Goal: Navigation & Orientation: Find specific page/section

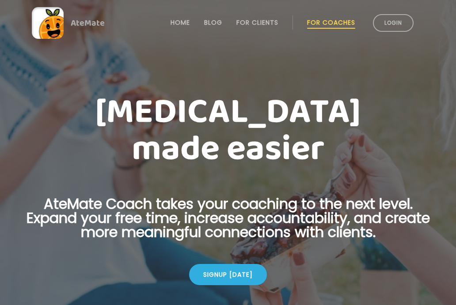
click at [392, 23] on link "Login" at bounding box center [393, 23] width 41 height 18
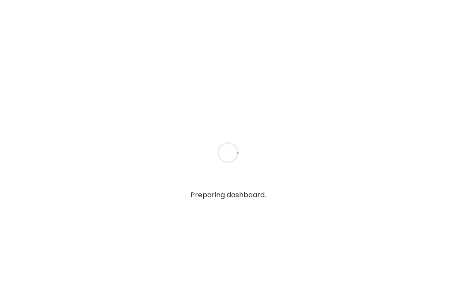
type input "*****"
type input "**********"
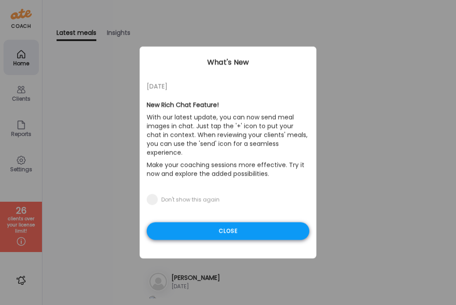
type input "**********"
click at [184, 228] on div "Close" at bounding box center [228, 232] width 163 height 18
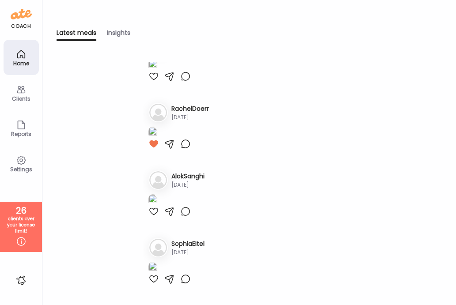
scroll to position [731, 0]
click at [31, 98] on div "Clients" at bounding box center [21, 99] width 32 height 6
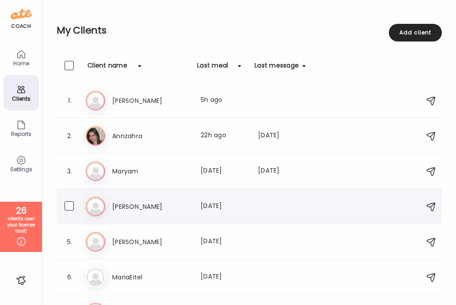
click at [145, 210] on h3 "Laura Buchanan" at bounding box center [151, 207] width 78 height 11
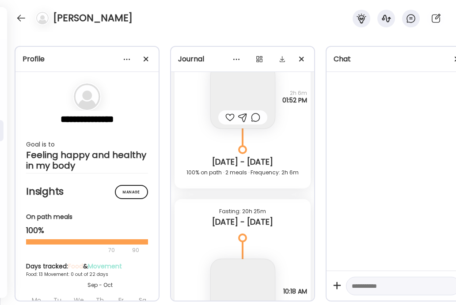
scroll to position [4910, 0]
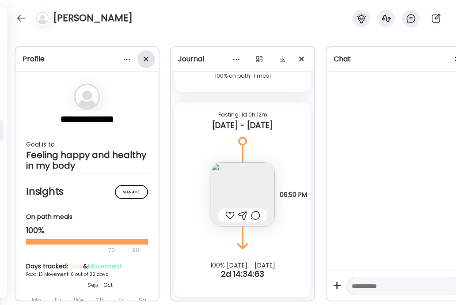
click at [148, 57] on div at bounding box center [146, 59] width 18 height 18
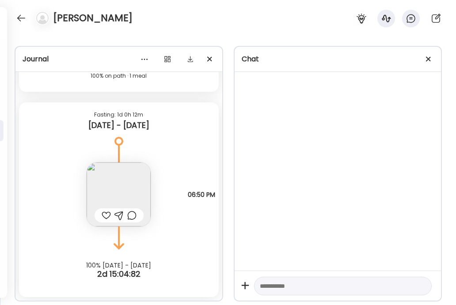
scroll to position [5596, 0]
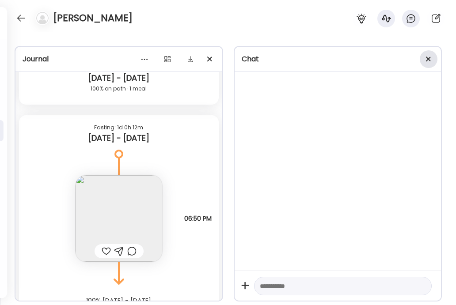
click at [429, 62] on div at bounding box center [429, 59] width 18 height 18
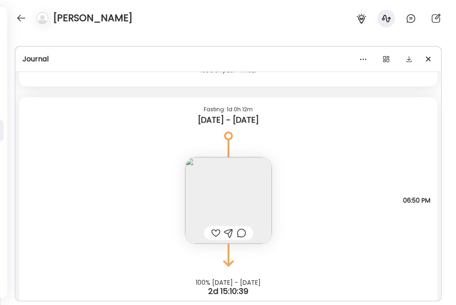
scroll to position [5631, 0]
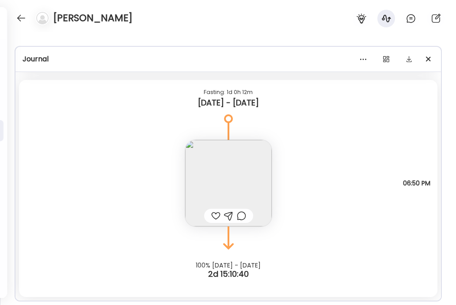
click at [210, 193] on img at bounding box center [228, 183] width 87 height 87
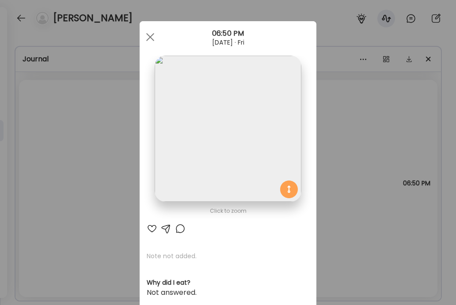
click at [105, 149] on div "Ate Coach Dashboard Wahoo! It’s official Take a moment to set up your Coach Pro…" at bounding box center [228, 152] width 456 height 305
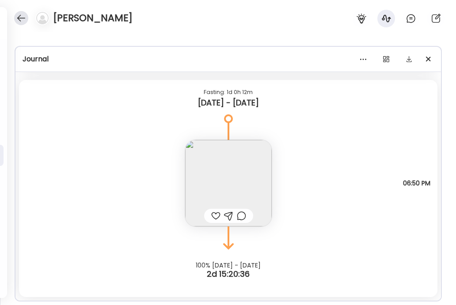
click at [15, 16] on div at bounding box center [21, 18] width 14 height 14
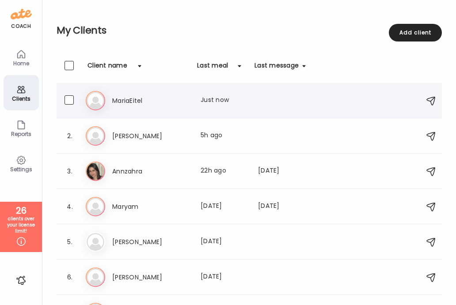
click at [166, 92] on div "Ma MariaEitel Last meal: Just now" at bounding box center [251, 100] width 330 height 19
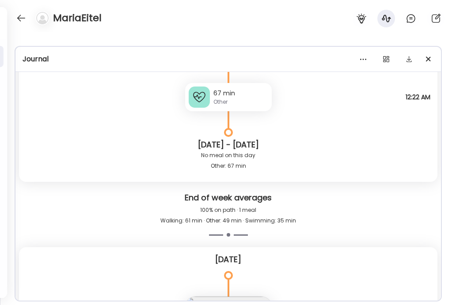
scroll to position [4855, 0]
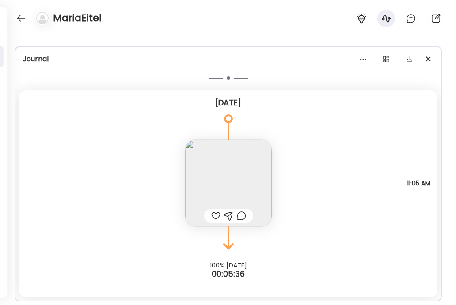
click at [202, 175] on img at bounding box center [228, 183] width 87 height 87
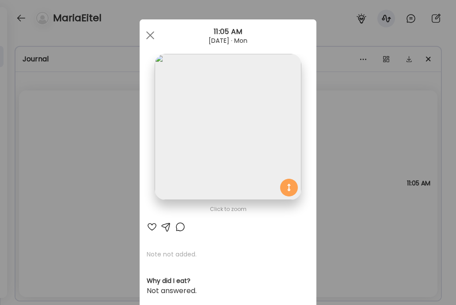
scroll to position [4, 0]
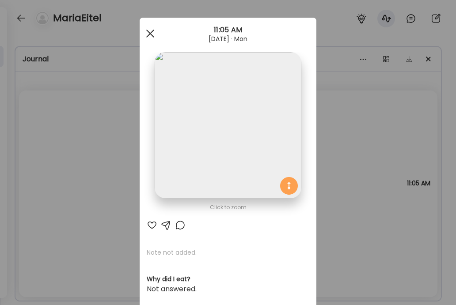
click at [150, 32] on span at bounding box center [150, 34] width 8 height 8
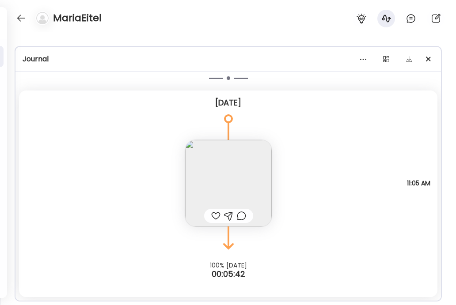
click at [212, 214] on div at bounding box center [215, 216] width 9 height 11
click at [25, 21] on div at bounding box center [21, 18] width 14 height 14
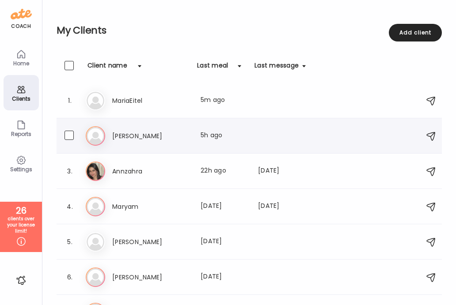
click at [136, 138] on h3 "Natasha" at bounding box center [151, 136] width 78 height 11
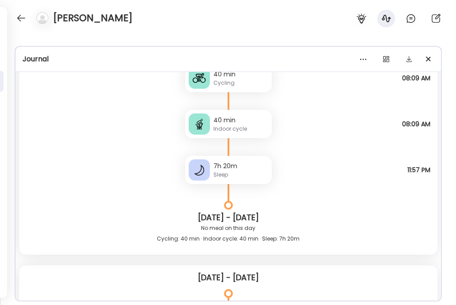
scroll to position [11621, 0]
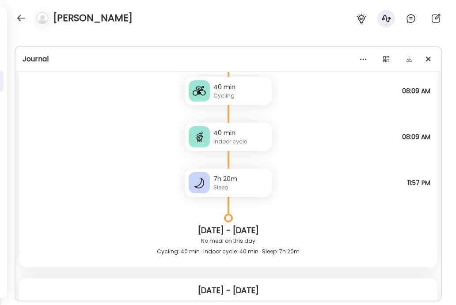
click at [10, 16] on div "Natasha" at bounding box center [228, 16] width 456 height 32
click at [16, 16] on div at bounding box center [21, 18] width 14 height 14
